Goal: Transaction & Acquisition: Purchase product/service

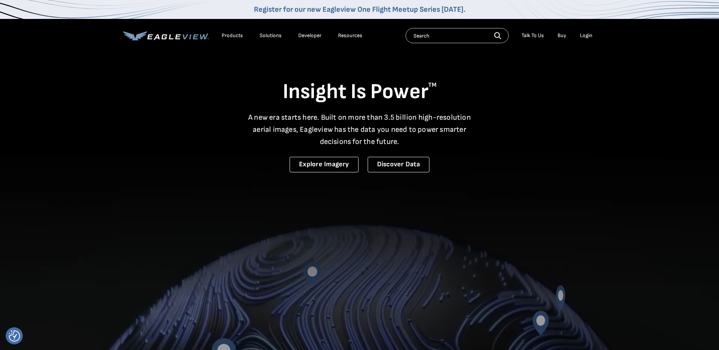
click at [589, 38] on div "Login" at bounding box center [586, 35] width 12 height 7
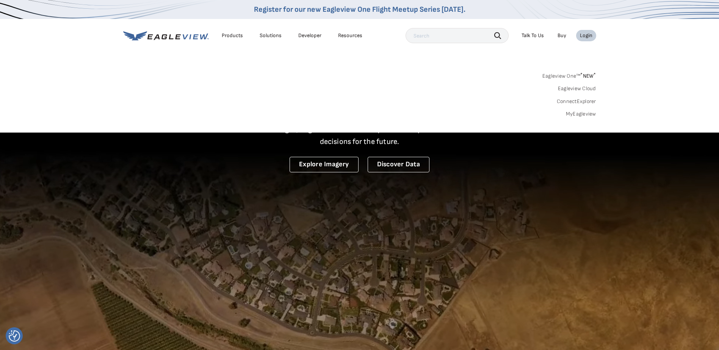
click at [580, 36] on div "Login" at bounding box center [586, 35] width 12 height 7
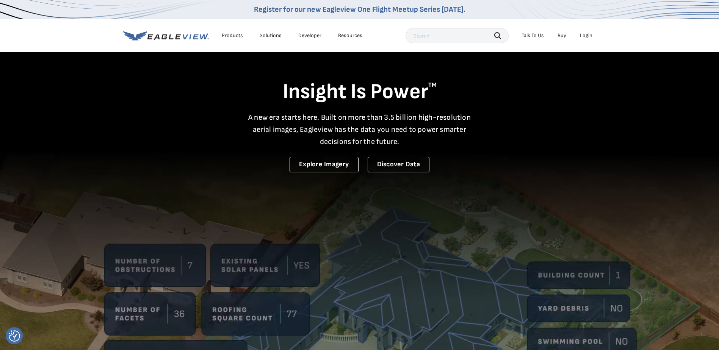
click at [585, 36] on div "Login" at bounding box center [586, 35] width 12 height 7
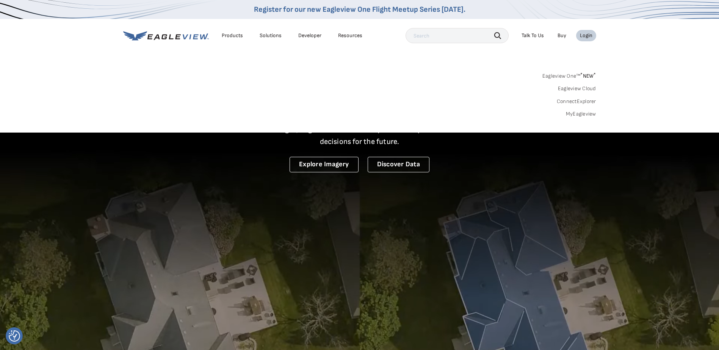
click at [585, 114] on link "MyEagleview" at bounding box center [581, 114] width 30 height 7
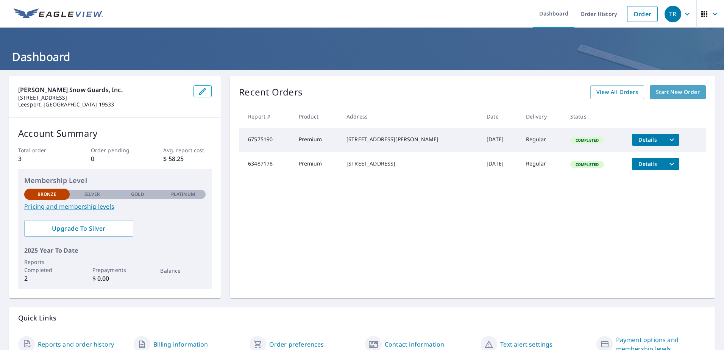
click at [675, 95] on span "Start New Order" at bounding box center [678, 91] width 44 height 9
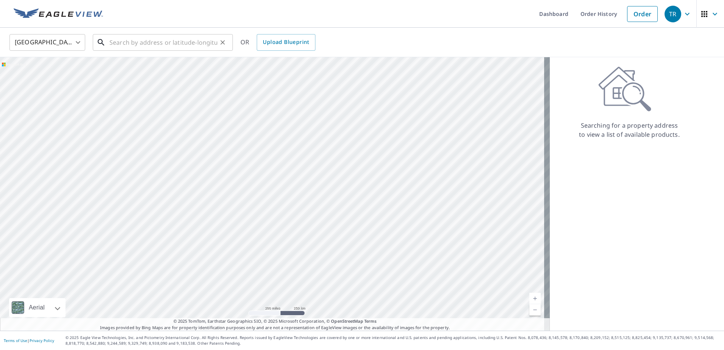
click at [183, 45] on input "text" at bounding box center [163, 42] width 108 height 21
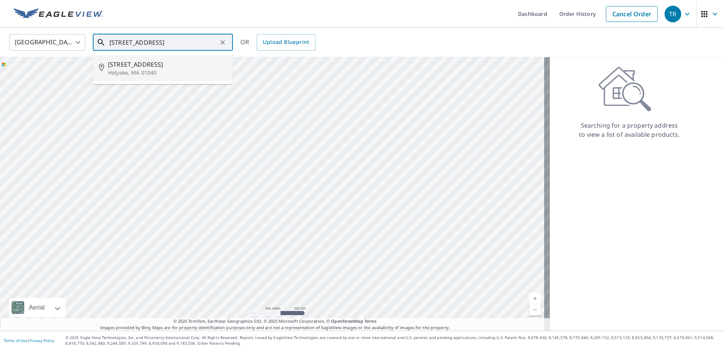
click at [146, 73] on p "Holyoke, MA 01040" at bounding box center [167, 73] width 119 height 8
type input "47 Fairfield Ave Holyoke, MA 01040"
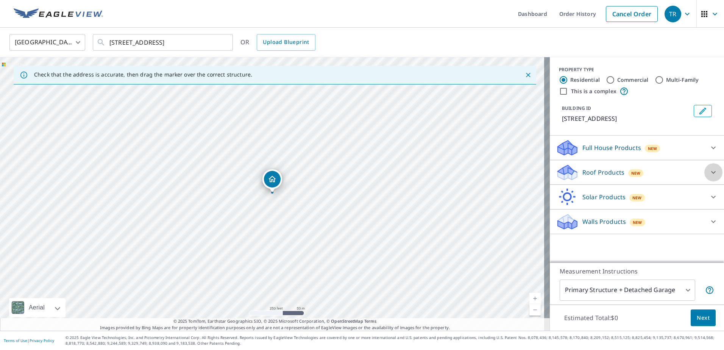
click at [709, 171] on icon at bounding box center [713, 172] width 9 height 9
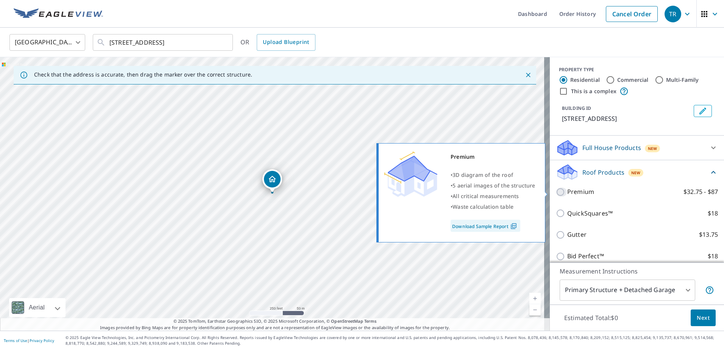
click at [556, 191] on input "Premium $32.75 - $87" at bounding box center [561, 191] width 11 height 9
checkbox input "true"
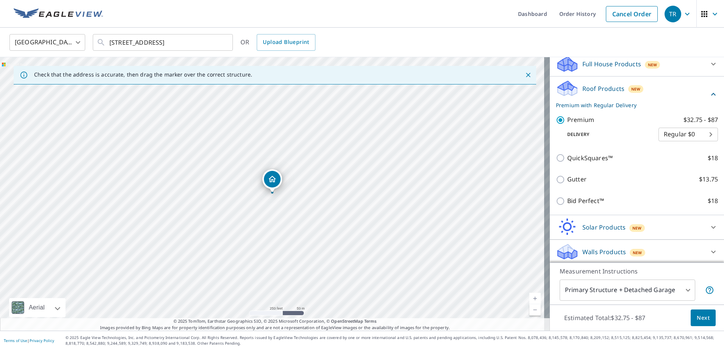
scroll to position [86, 0]
click at [705, 317] on button "Next" at bounding box center [703, 317] width 25 height 17
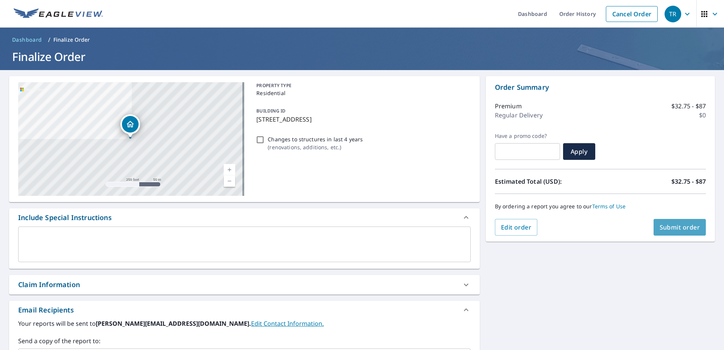
click at [676, 222] on button "Submit order" at bounding box center [680, 227] width 53 height 17
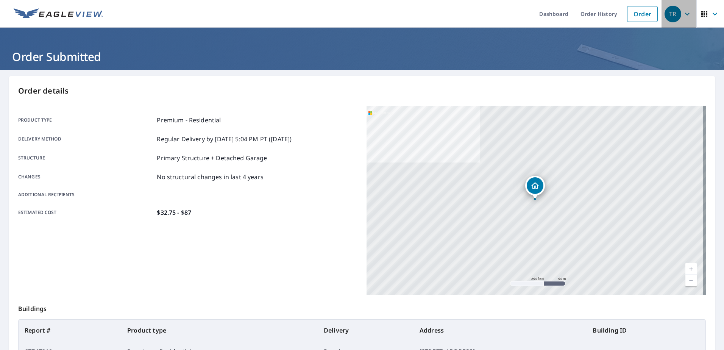
click at [683, 13] on icon "button" at bounding box center [687, 13] width 9 height 9
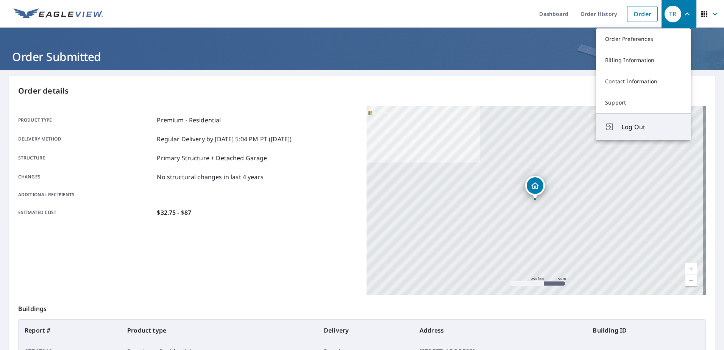
click at [630, 125] on span "Log Out" at bounding box center [652, 126] width 60 height 9
